Goal: Find specific page/section: Find specific page/section

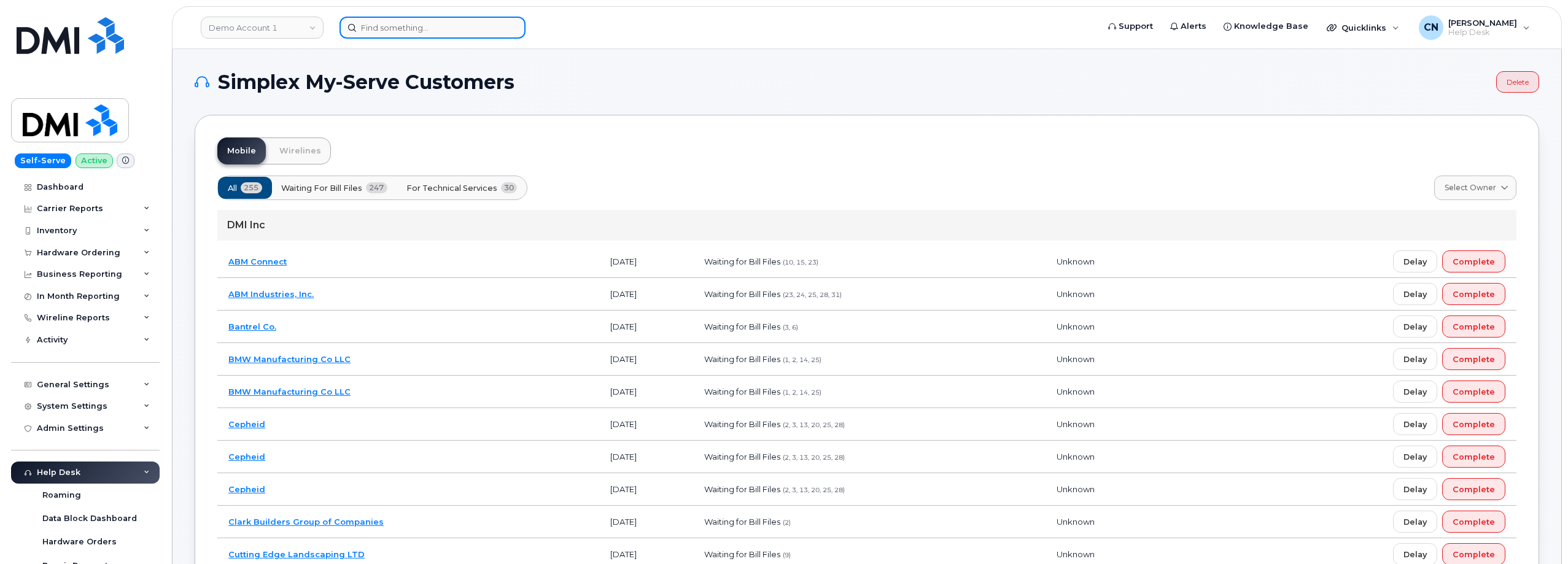
click at [377, 19] on input at bounding box center [433, 27] width 186 height 22
paste input "6468741301"
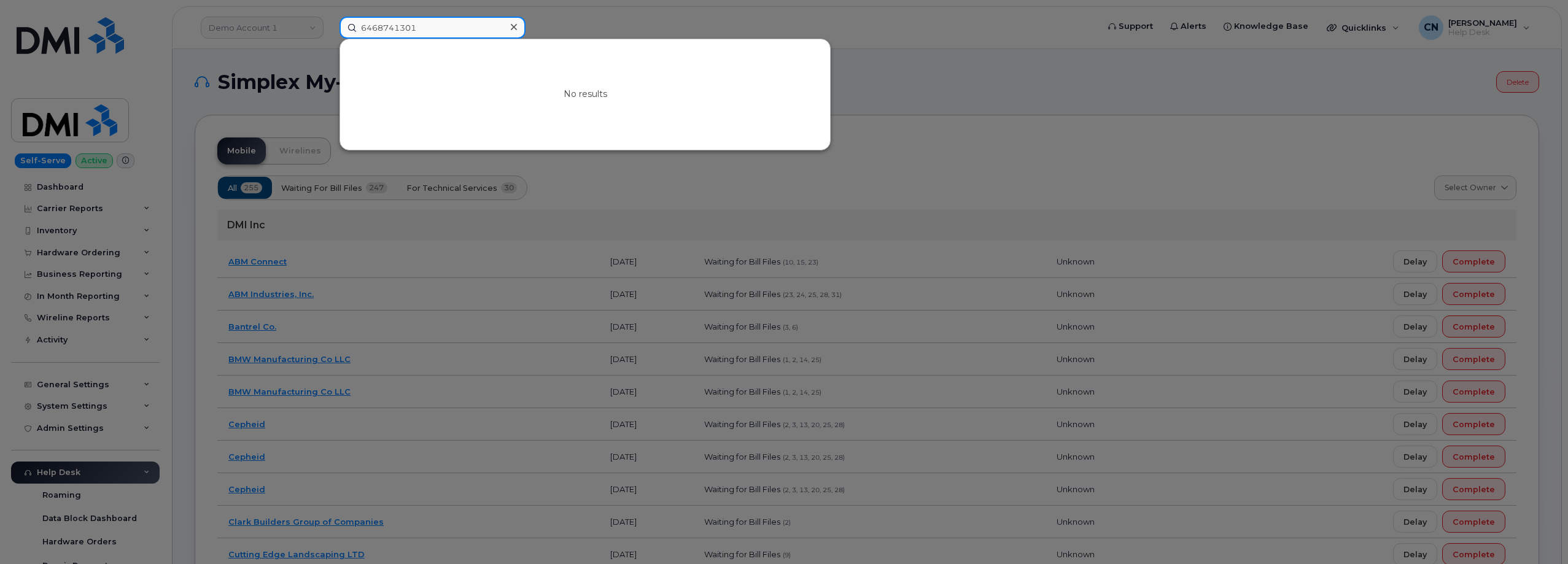
drag, startPoint x: 412, startPoint y: 27, endPoint x: 278, endPoint y: 27, distance: 134.0
click at [330, 19] on div "6468741301 No results" at bounding box center [715, 27] width 770 height 22
paste input "9083808543"
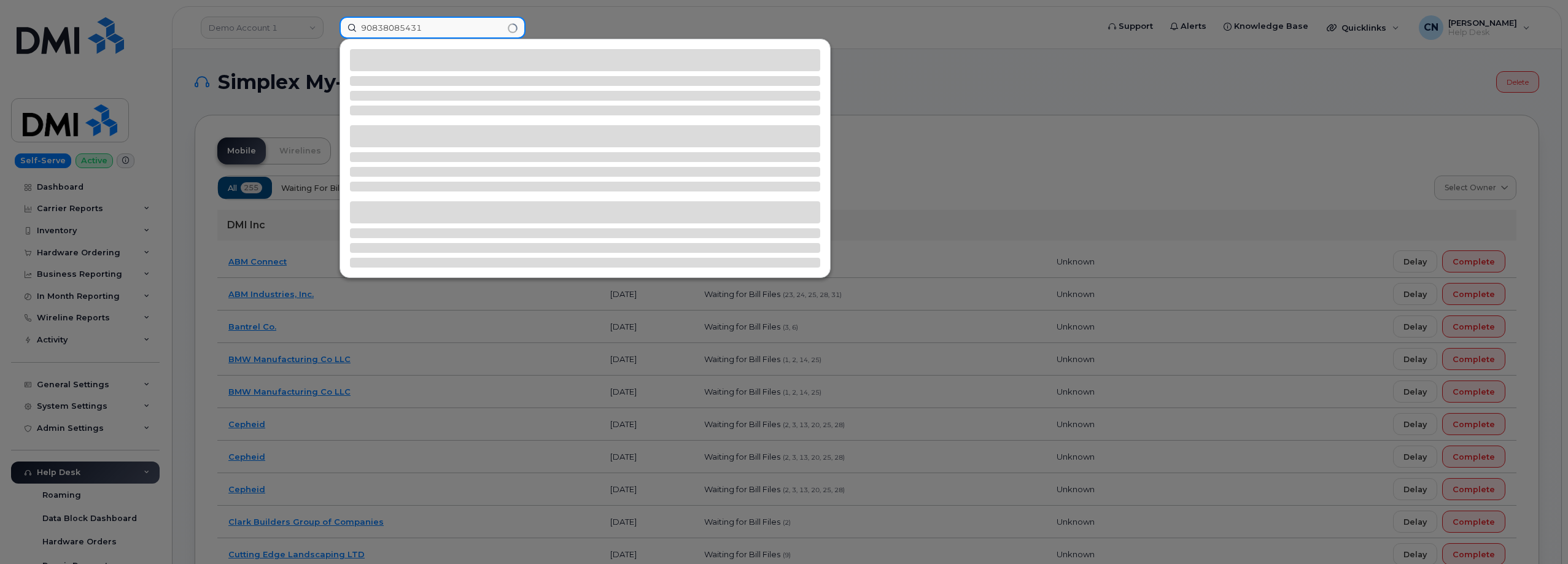
drag, startPoint x: 440, startPoint y: 34, endPoint x: 248, endPoint y: 51, distance: 192.8
click at [330, 39] on div "90838085431" at bounding box center [715, 27] width 770 height 22
paste input
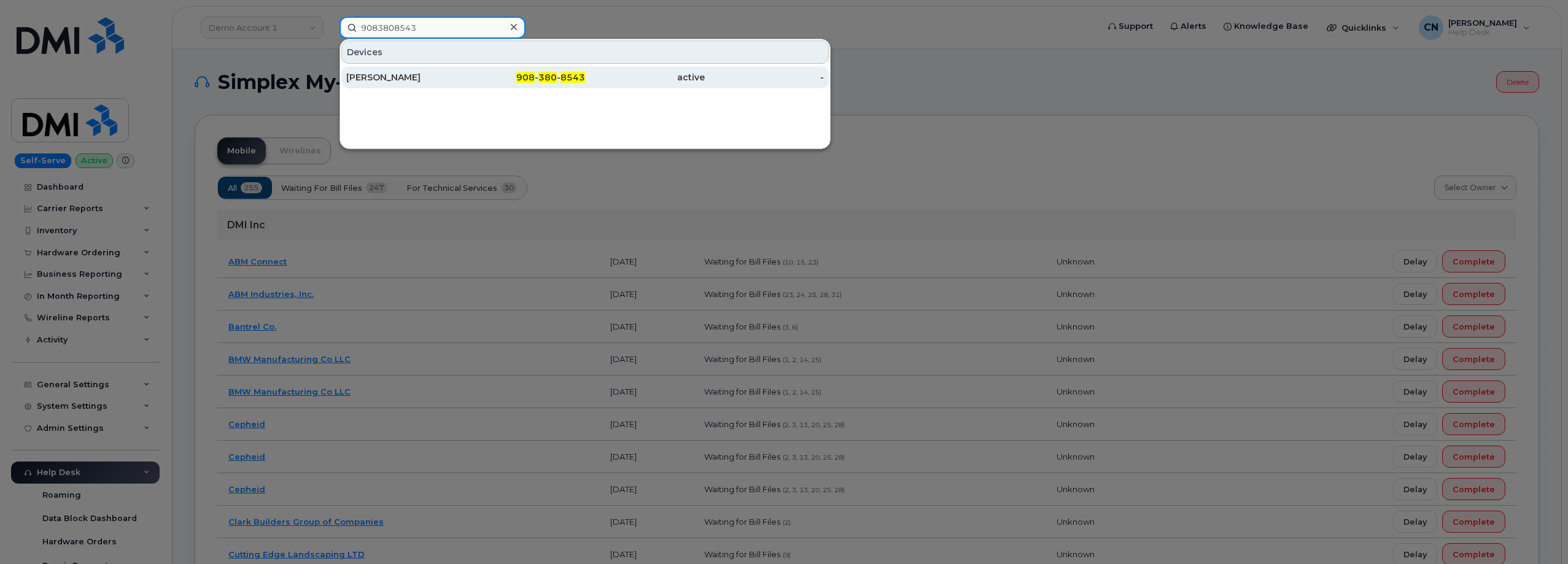
type input "9083808543"
click at [384, 78] on div "Jamel Gibson" at bounding box center [406, 77] width 120 height 12
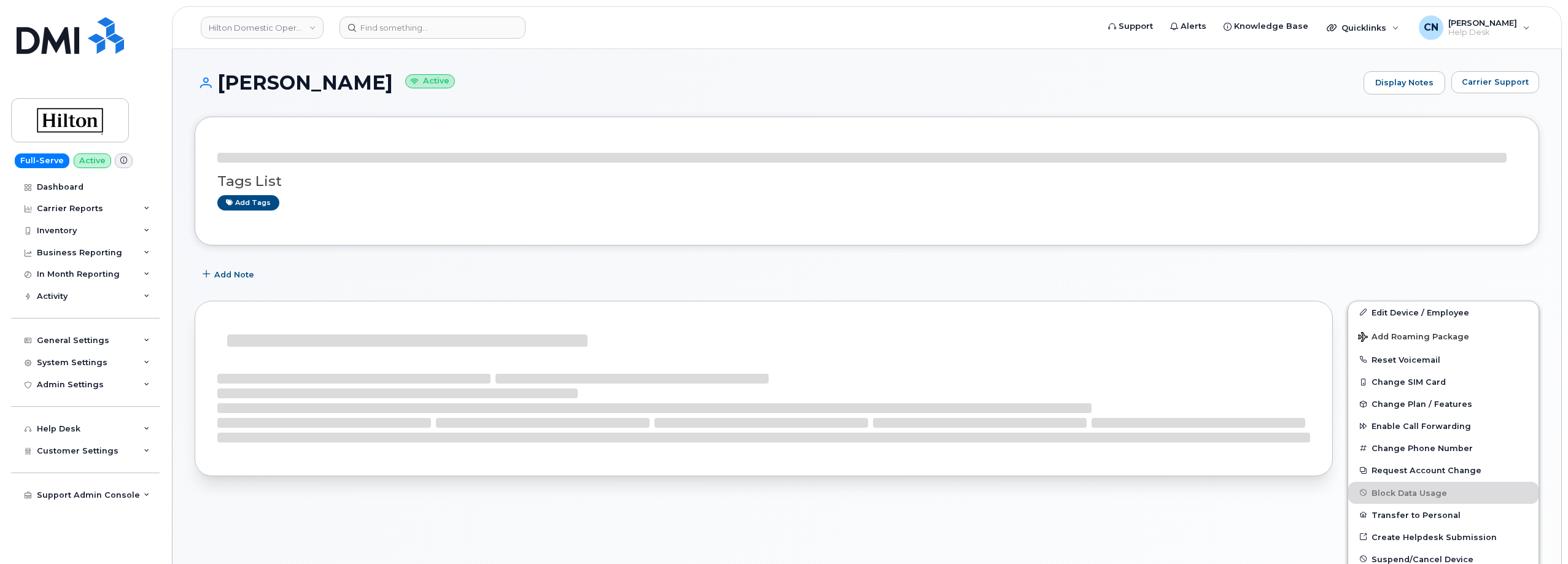
click at [193, 311] on div at bounding box center [764, 456] width 1154 height 325
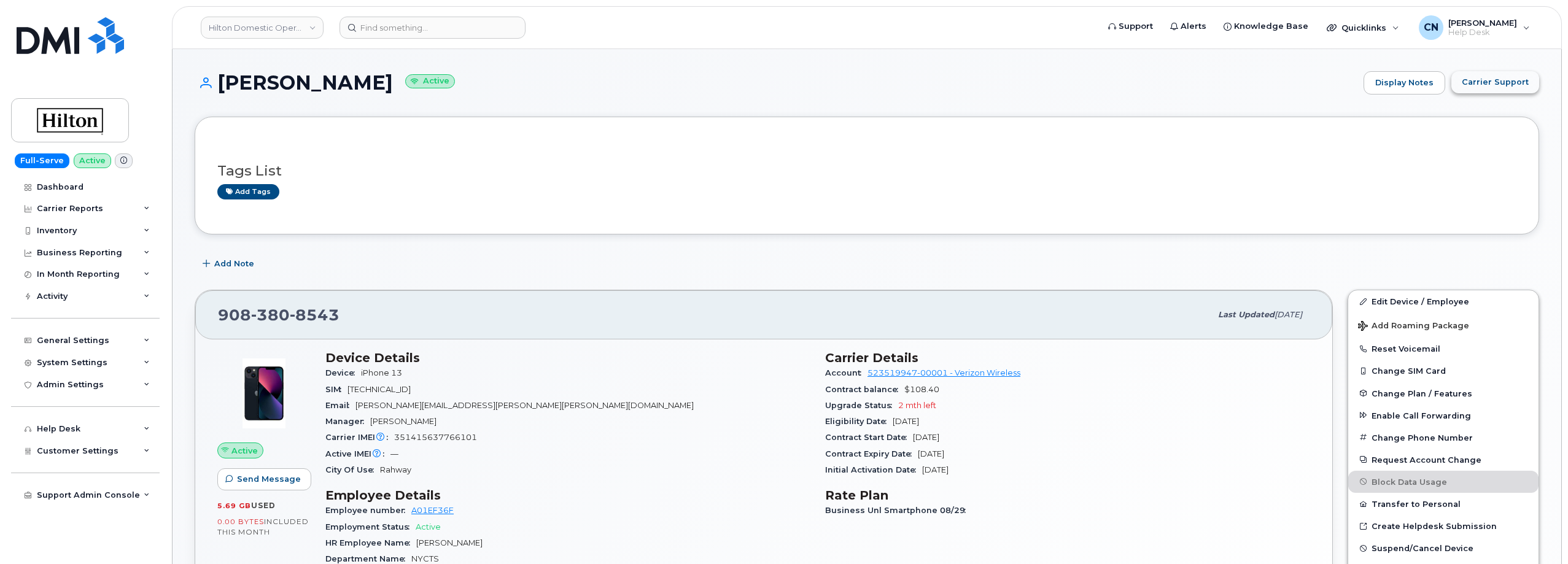
click at [1492, 79] on span "Carrier Support" at bounding box center [1495, 82] width 67 height 12
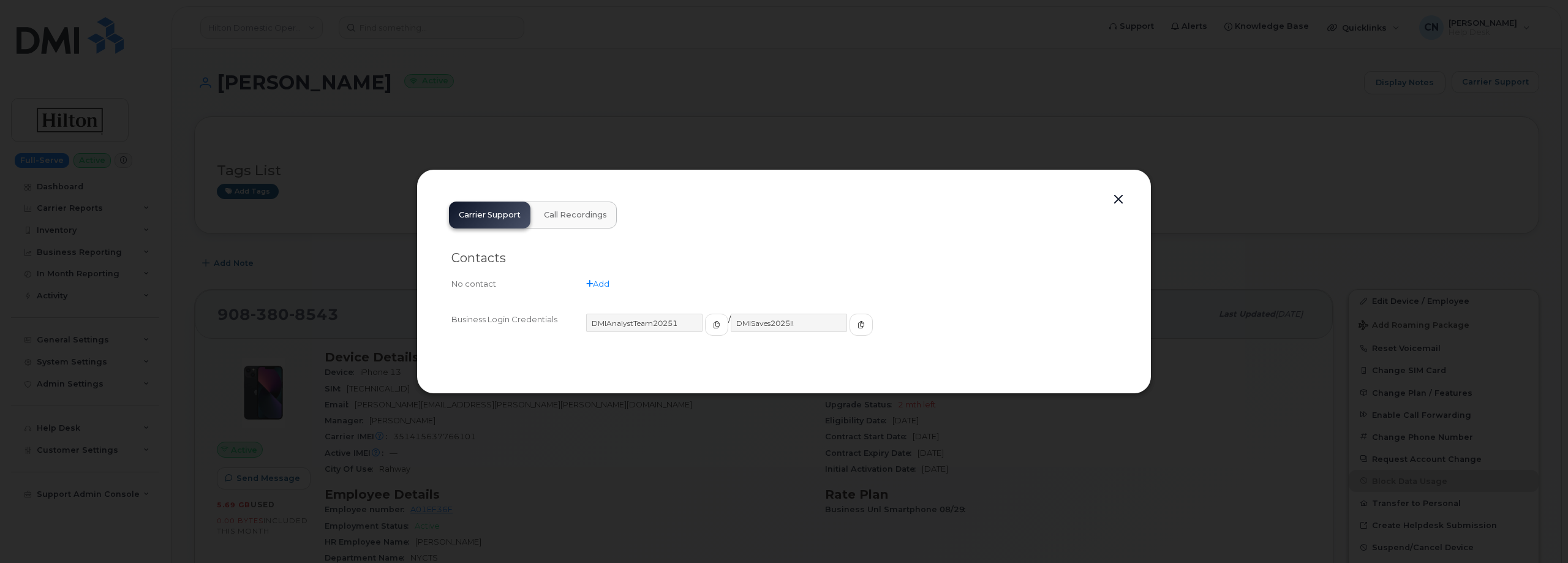
click at [1114, 202] on button "button" at bounding box center [1118, 199] width 19 height 17
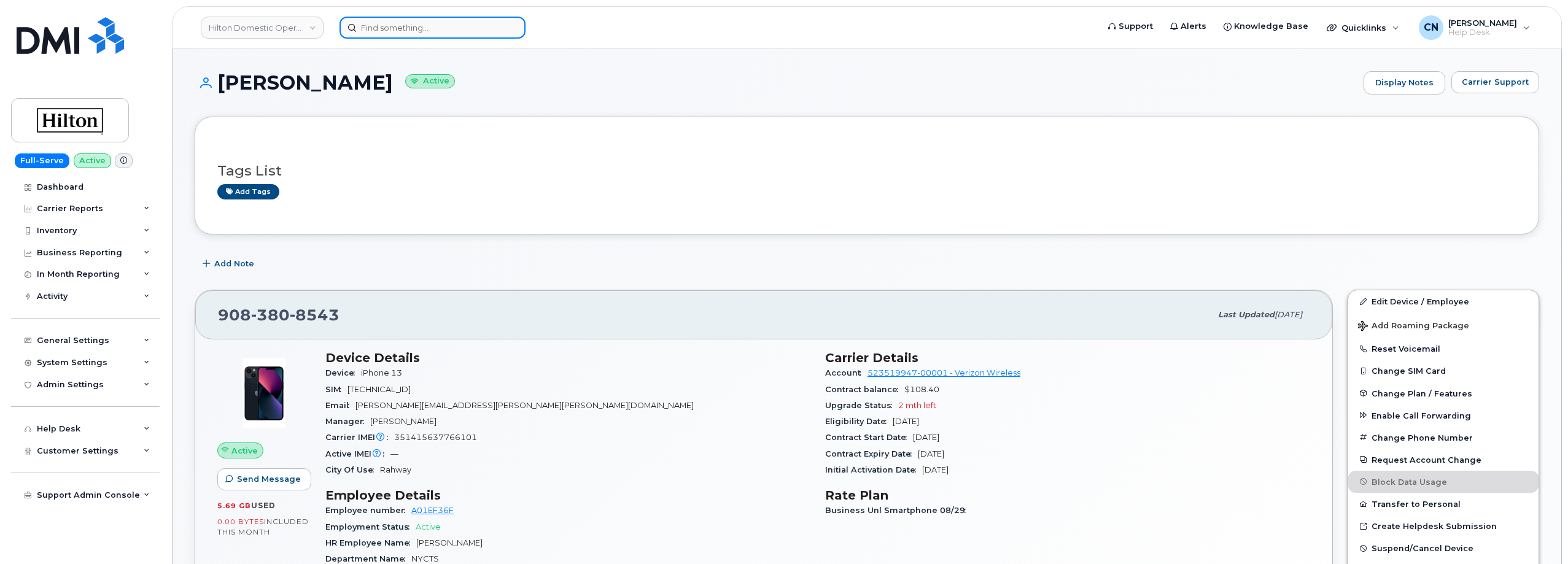
click at [396, 31] on input at bounding box center [433, 27] width 186 height 22
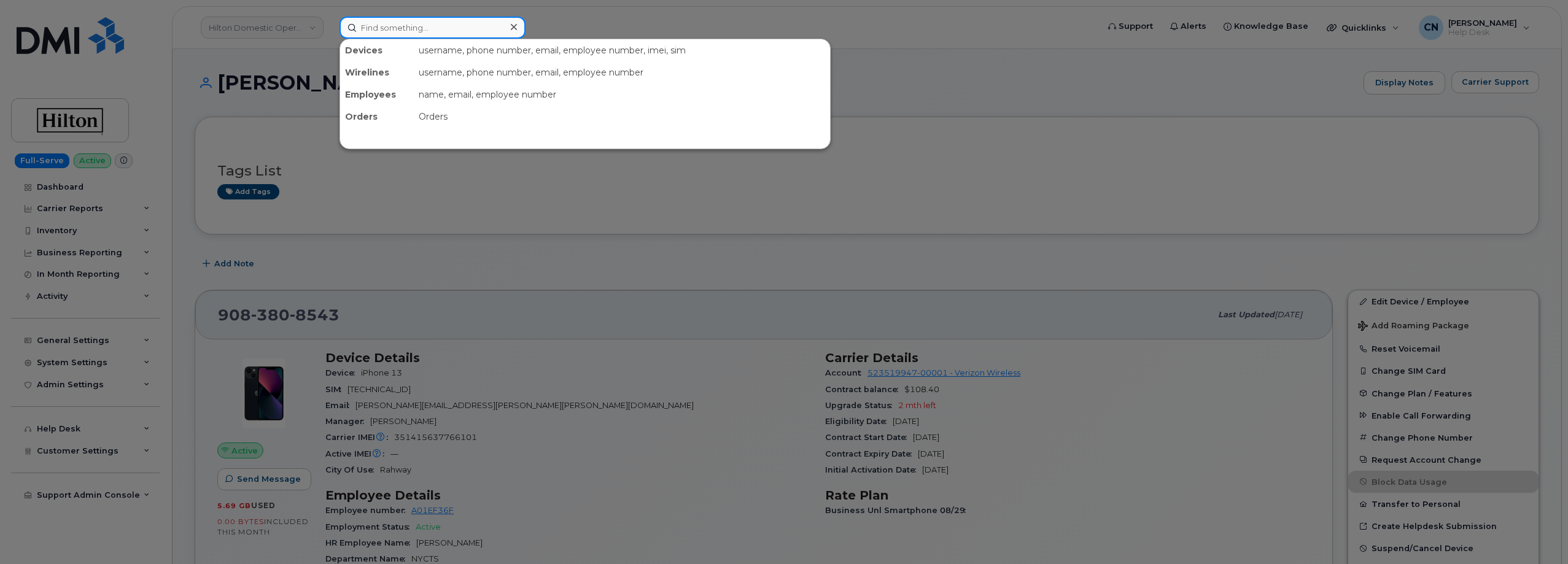
paste input "Dallas Kinzel"
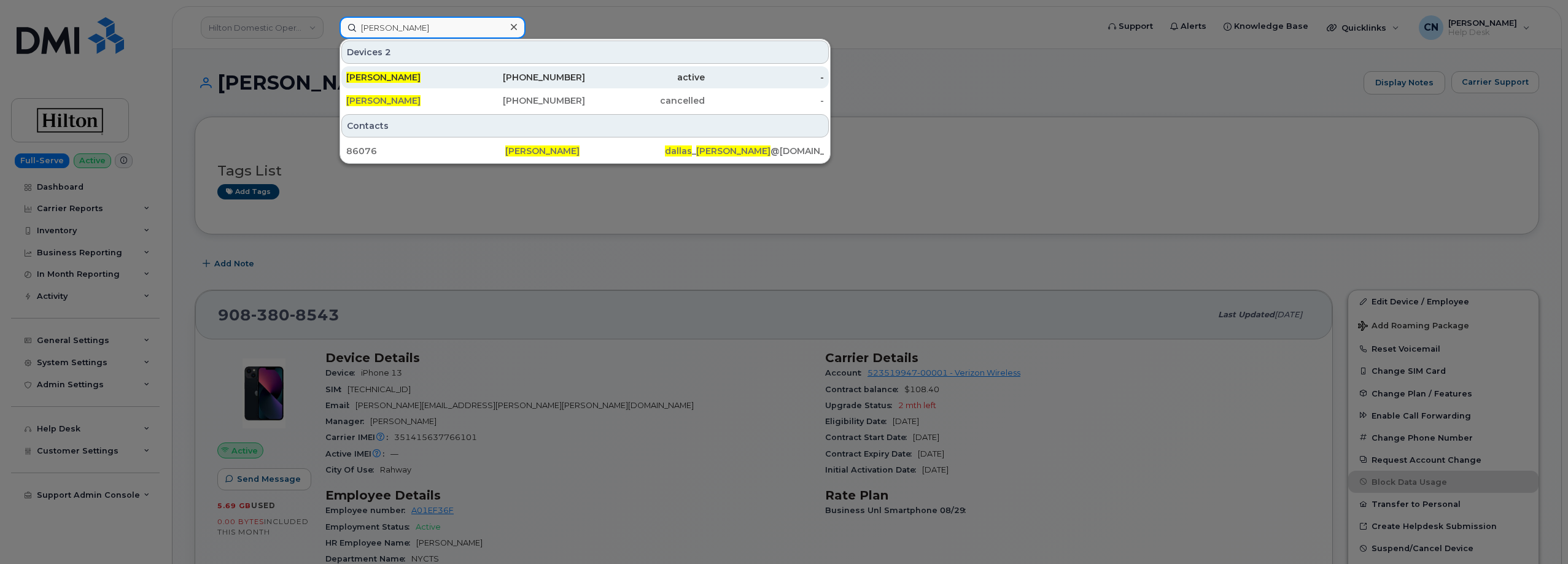
type input "Dallas Kinzel"
click at [379, 84] on div "Dallas Kinzel" at bounding box center [406, 77] width 120 height 22
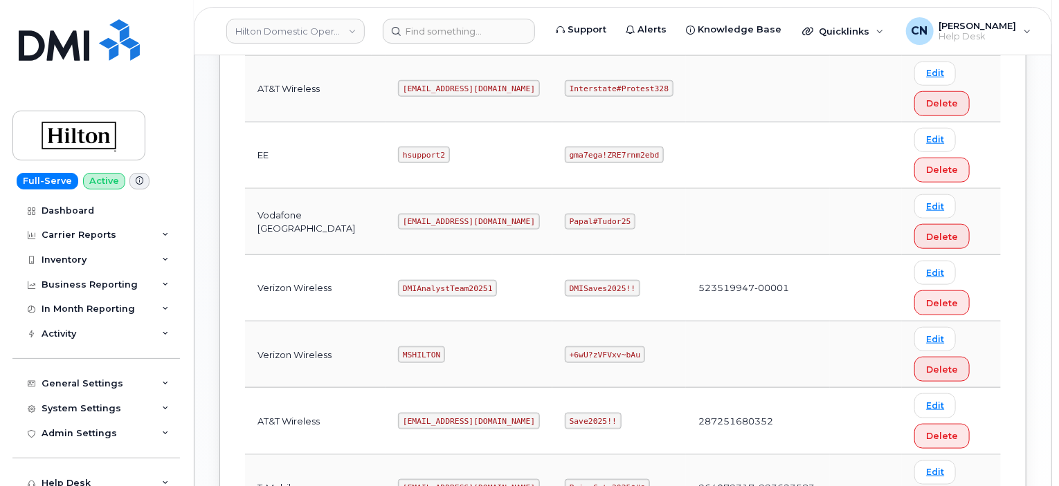
scroll to position [623, 0]
drag, startPoint x: 540, startPoint y: 351, endPoint x: 628, endPoint y: 353, distance: 87.9
click at [628, 353] on td "+6wU?zVFVxv~bAu" at bounding box center [619, 354] width 134 height 66
copy code "+6wU?zVFVxv~bAu"
